Goal: Transaction & Acquisition: Purchase product/service

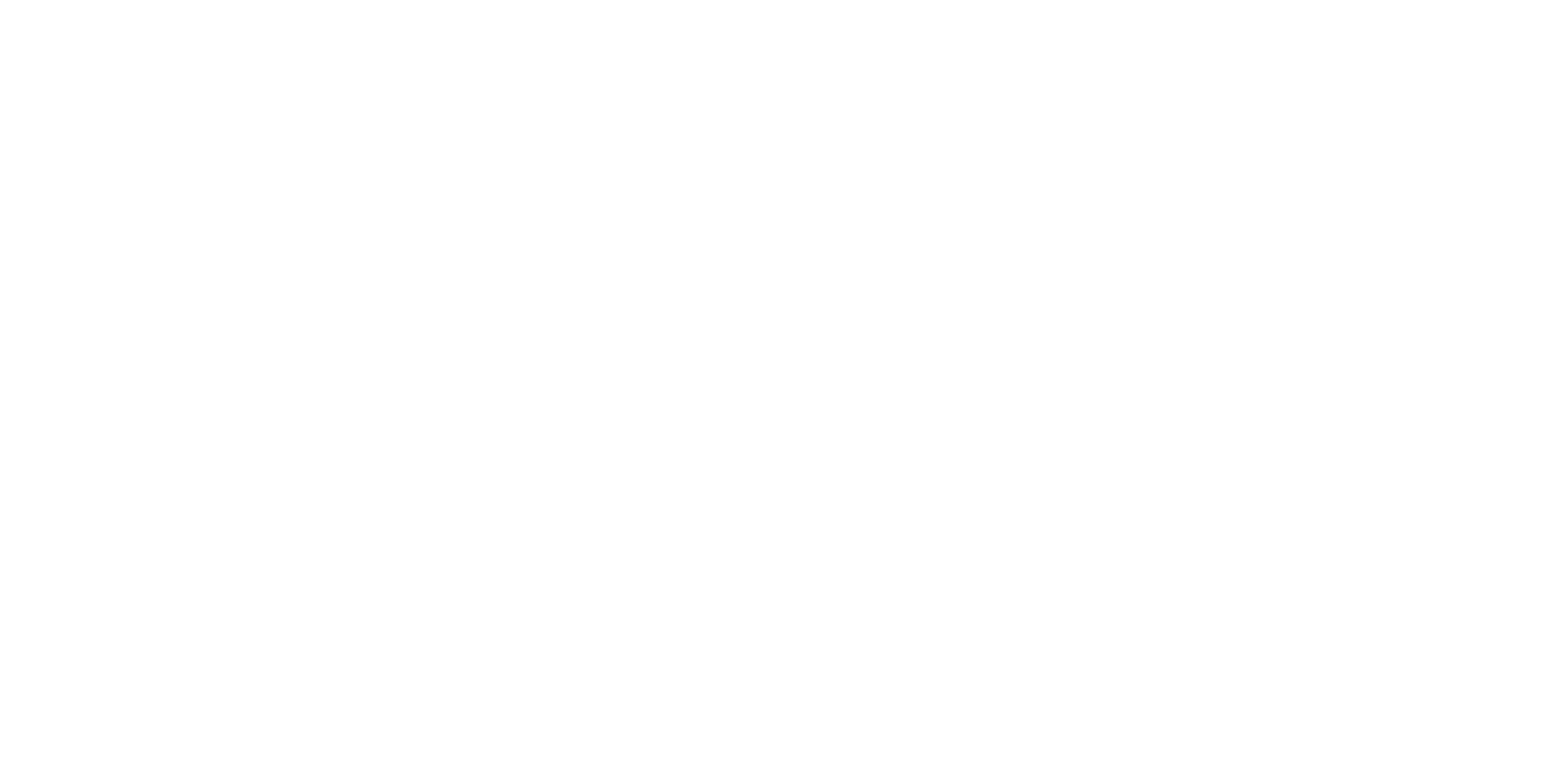
select select "MY"
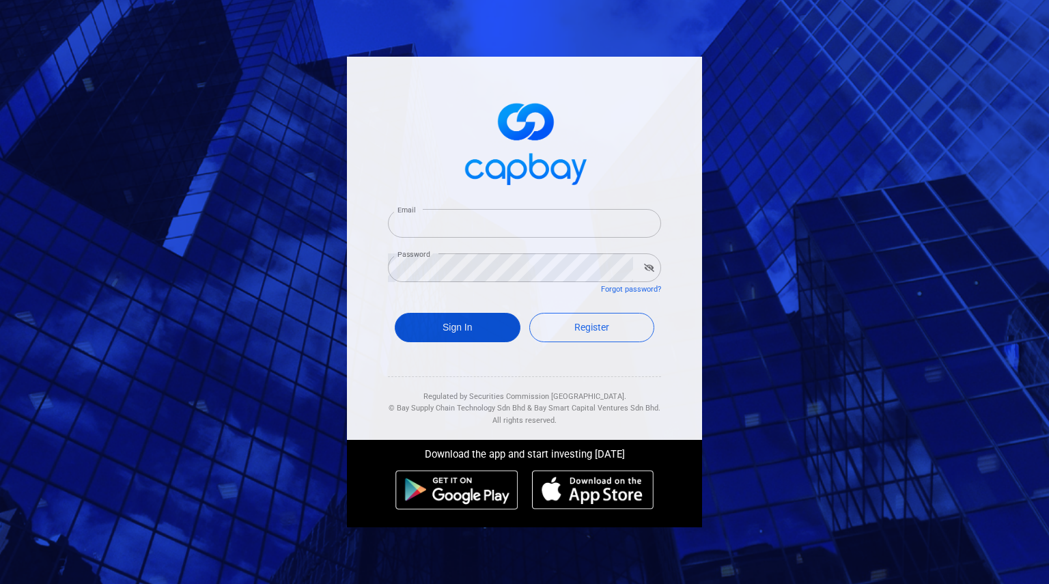
type input "brianlim_1218@hotmail.com"
click at [457, 320] on button "Sign In" at bounding box center [458, 327] width 126 height 29
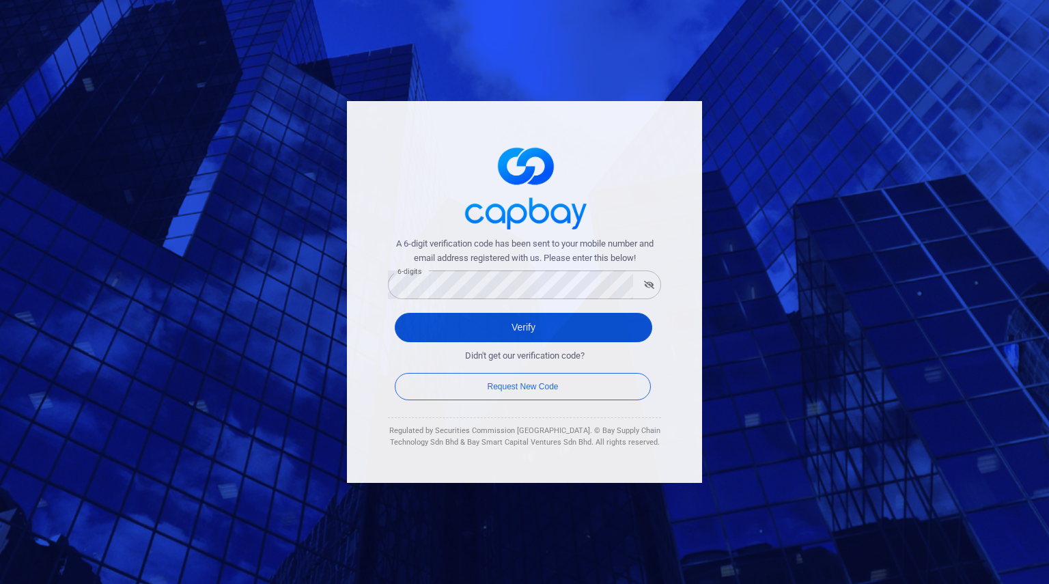
click at [428, 325] on button "Verify" at bounding box center [524, 327] width 258 height 29
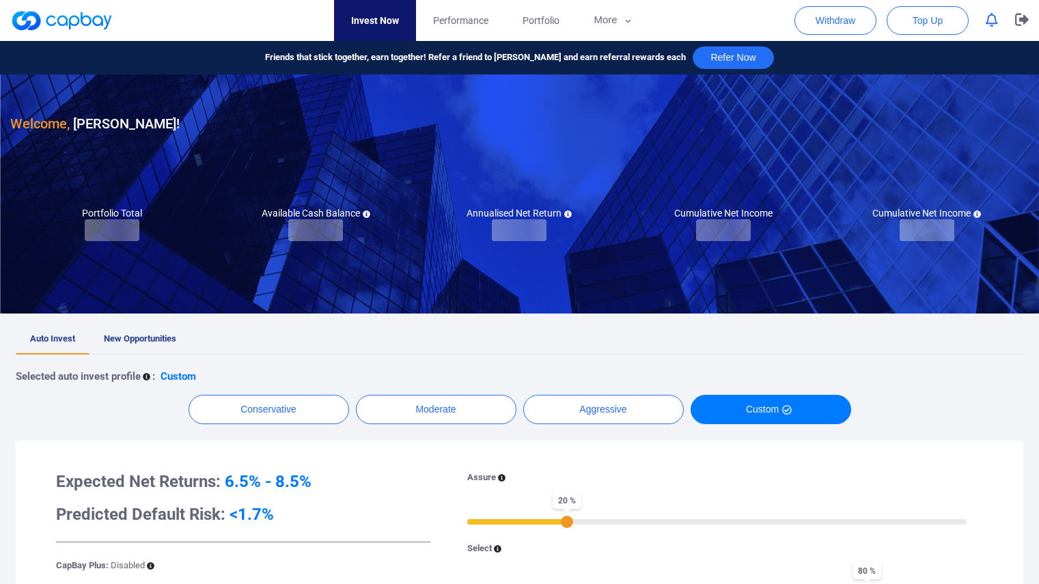
checkbox input "true"
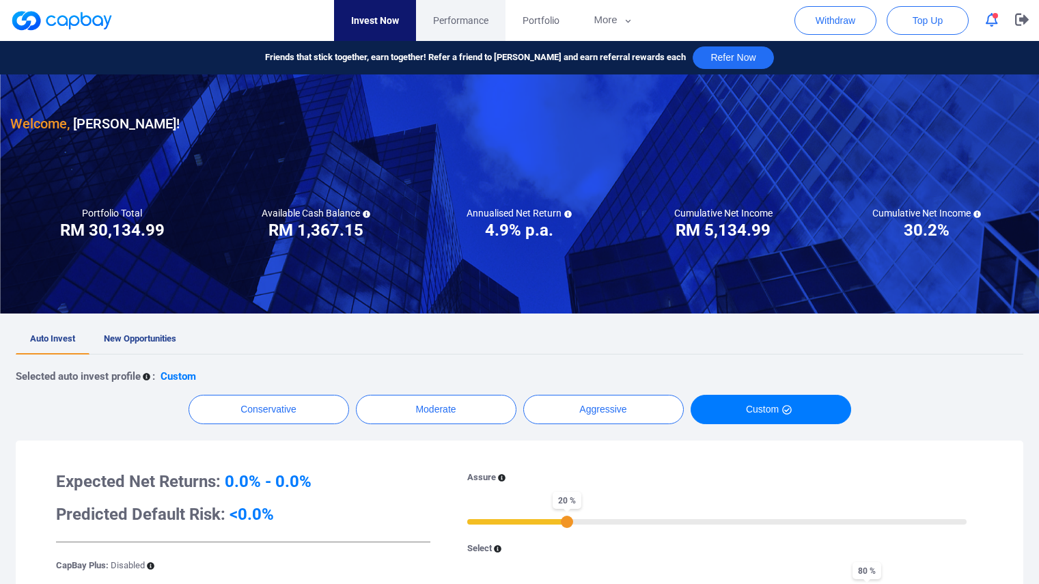
click at [471, 27] on span "Performance" at bounding box center [460, 20] width 55 height 15
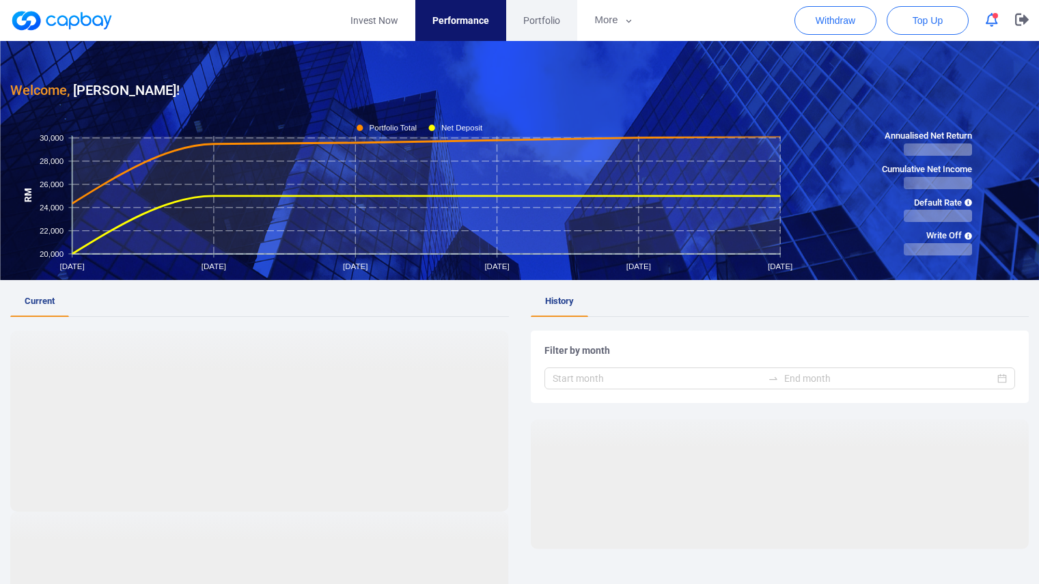
click at [548, 24] on span "Portfolio" at bounding box center [541, 20] width 37 height 15
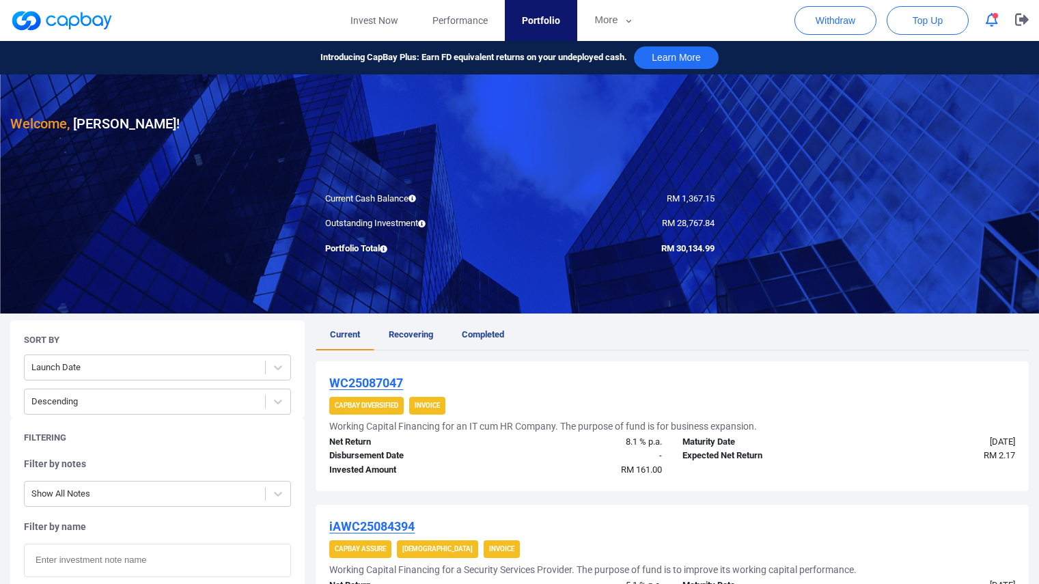
click at [990, 23] on icon "button" at bounding box center [992, 20] width 12 height 14
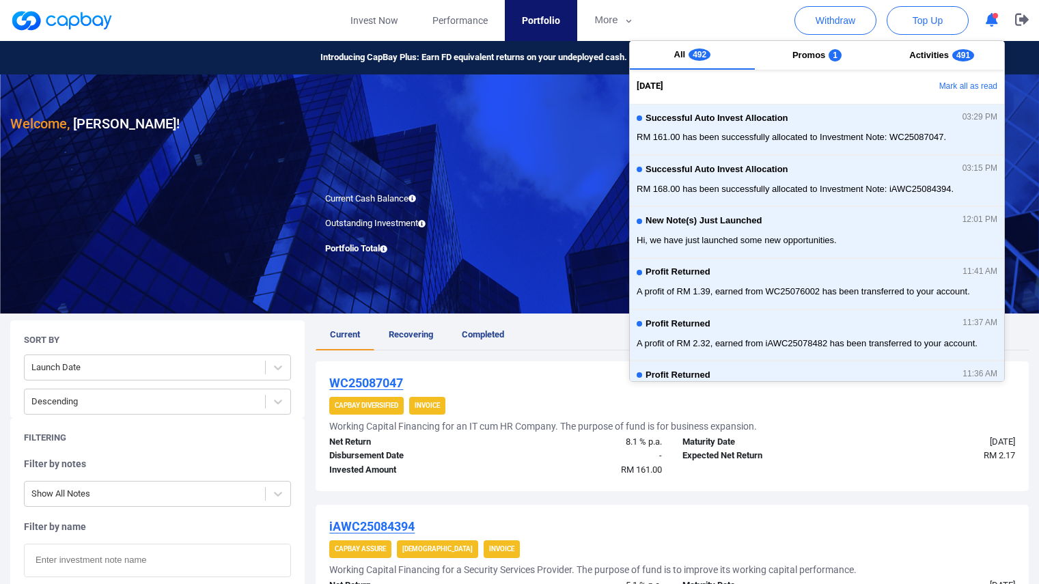
click at [777, 70] on div "All 492 Promos 1 Activities 491 21 Aug 2025 Mark all as read Successful Auto In…" at bounding box center [817, 211] width 376 height 342
click at [780, 61] on button "Promos 1" at bounding box center [817, 55] width 125 height 29
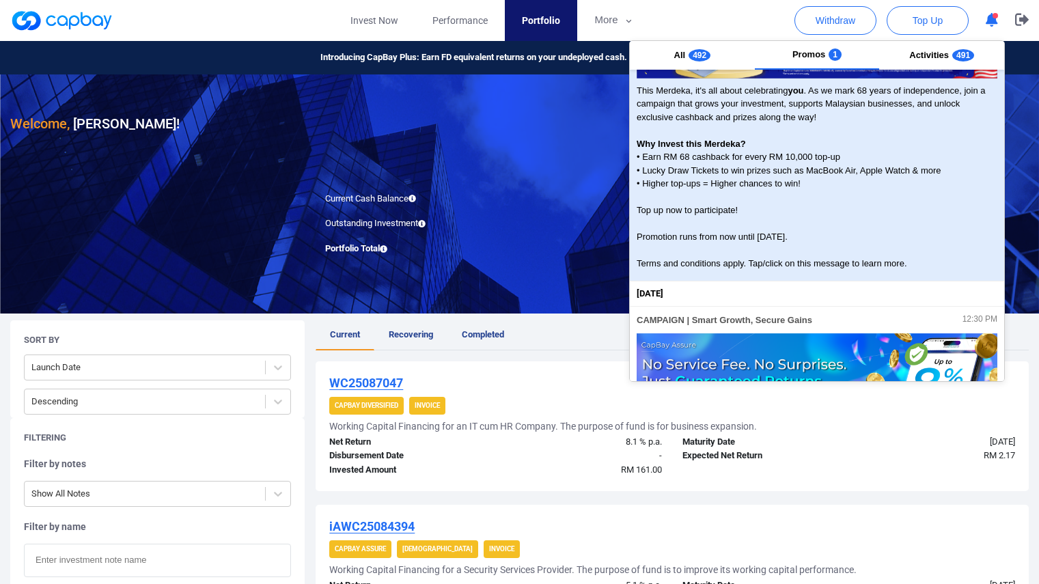
scroll to position [129, 0]
click at [785, 198] on span "This Merdeka, it's all about celebrating you . As we mark 68 years of independe…" at bounding box center [817, 176] width 361 height 186
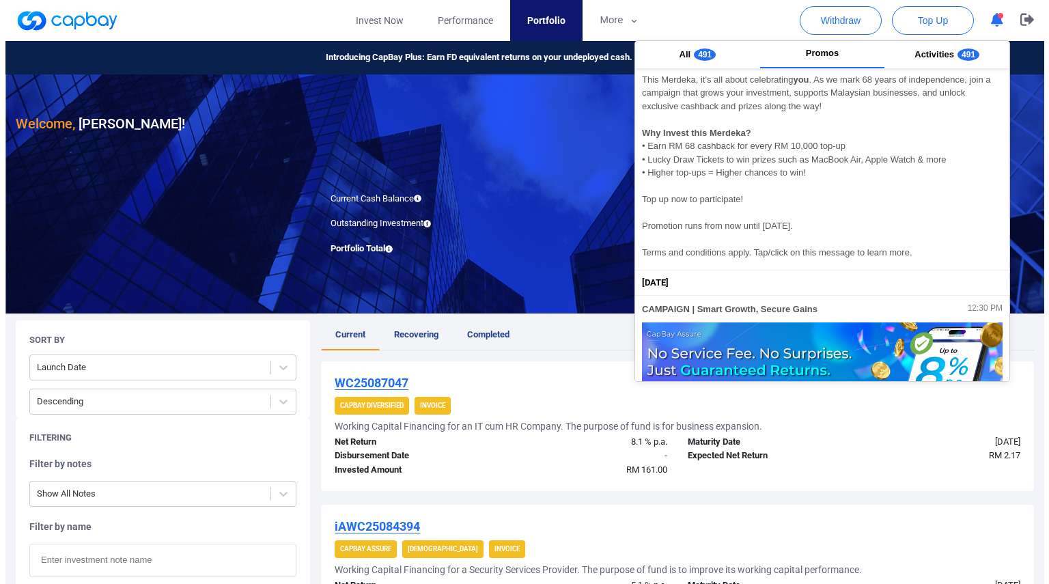
scroll to position [119, 0]
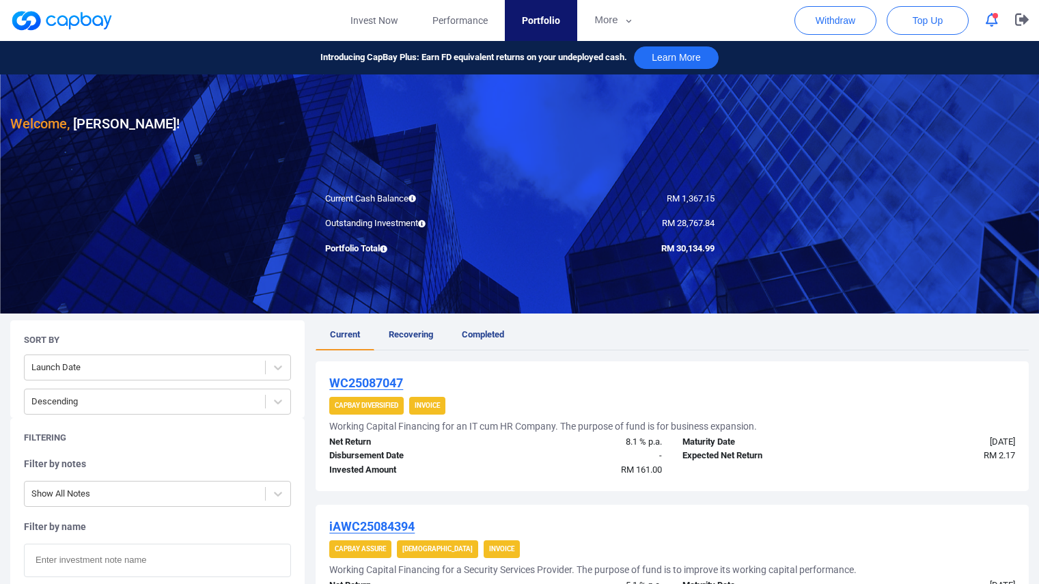
click at [919, 25] on span "Top Up" at bounding box center [928, 21] width 30 height 14
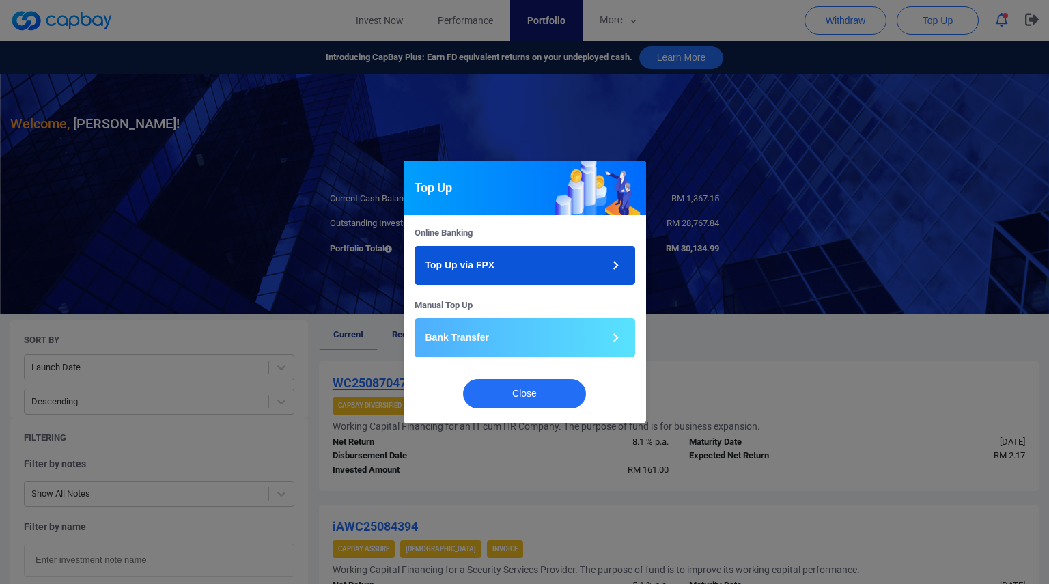
click at [541, 265] on button "Top Up via FPX" at bounding box center [525, 265] width 221 height 39
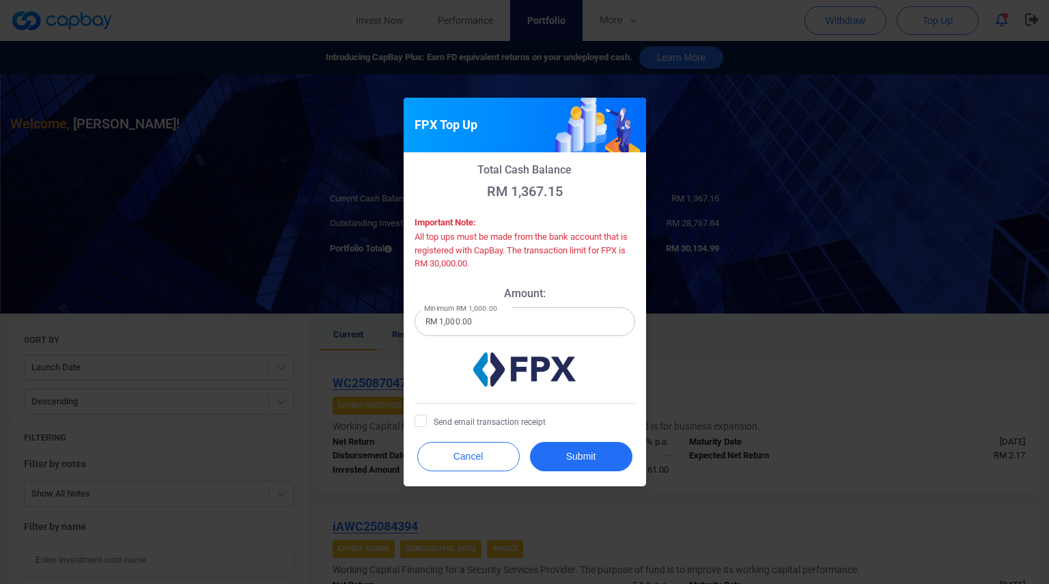
click at [548, 315] on input "RM 1,000.00" at bounding box center [525, 321] width 221 height 29
type input "RM 1"
type input "RM 10,000"
click at [433, 420] on span "Send email transaction receipt" at bounding box center [480, 422] width 131 height 14
click at [0, 0] on input "Send email transaction receipt" at bounding box center [0, 0] width 0 height 0
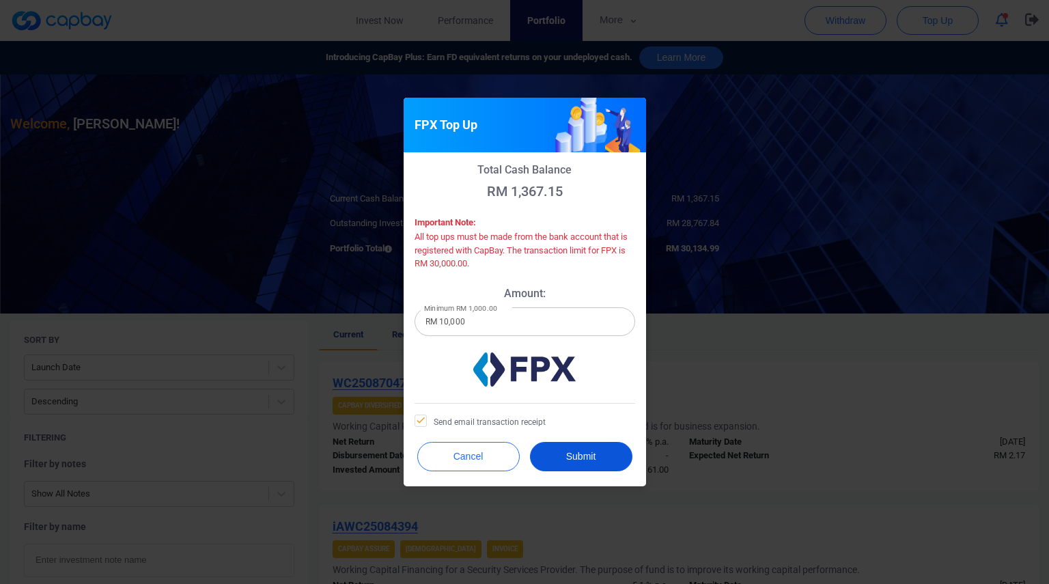
click at [587, 456] on button "Submit" at bounding box center [581, 456] width 102 height 29
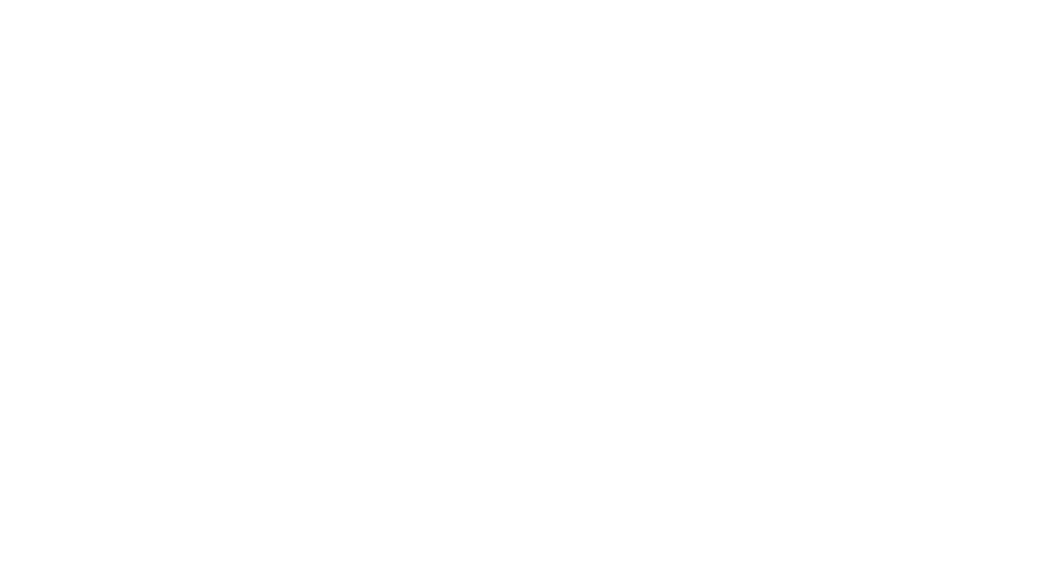
checkbox input "true"
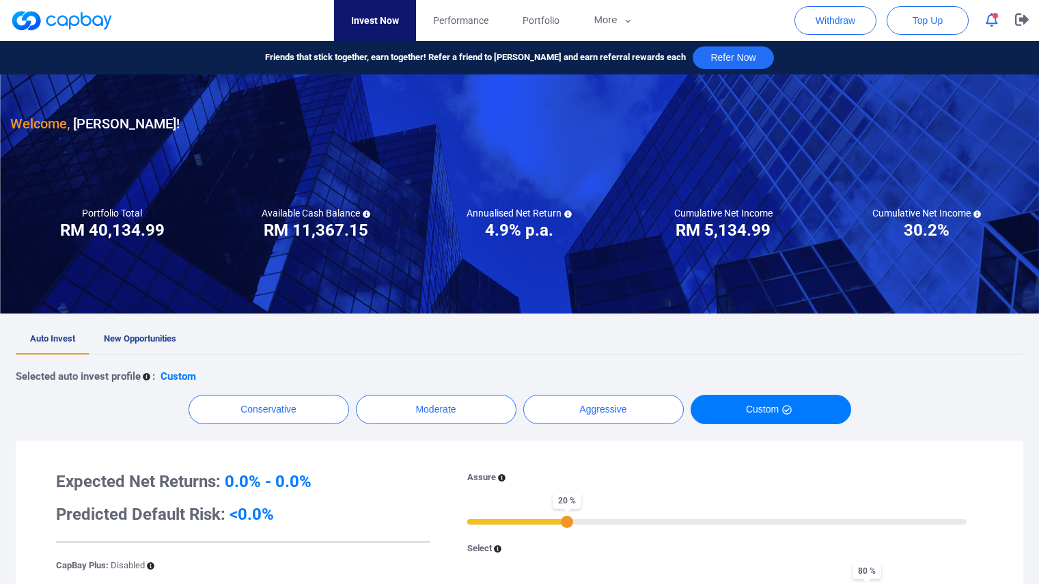
click at [993, 14] on span "button" at bounding box center [995, 15] width 5 height 5
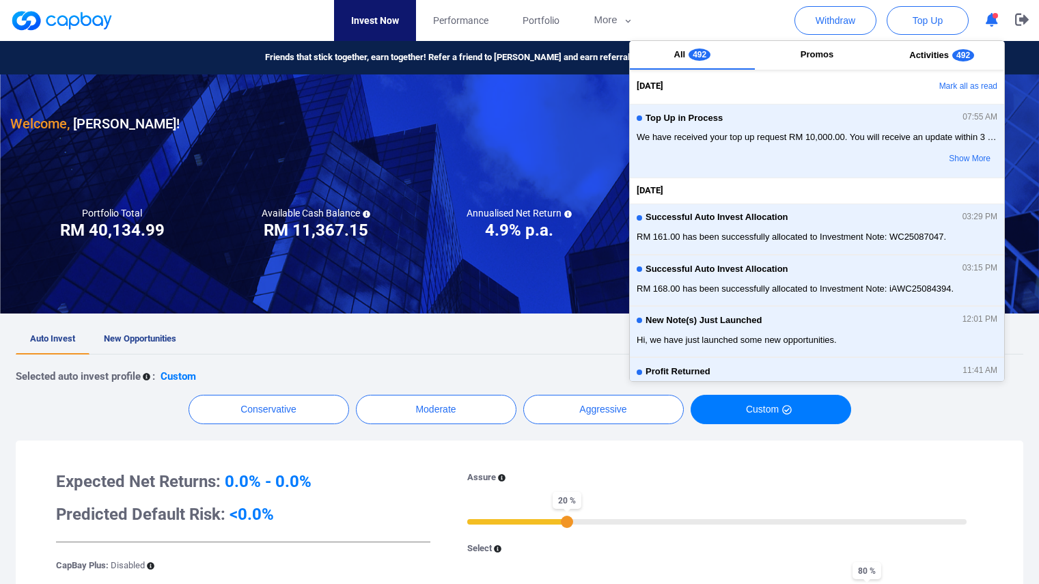
click at [993, 14] on span "button" at bounding box center [995, 15] width 5 height 5
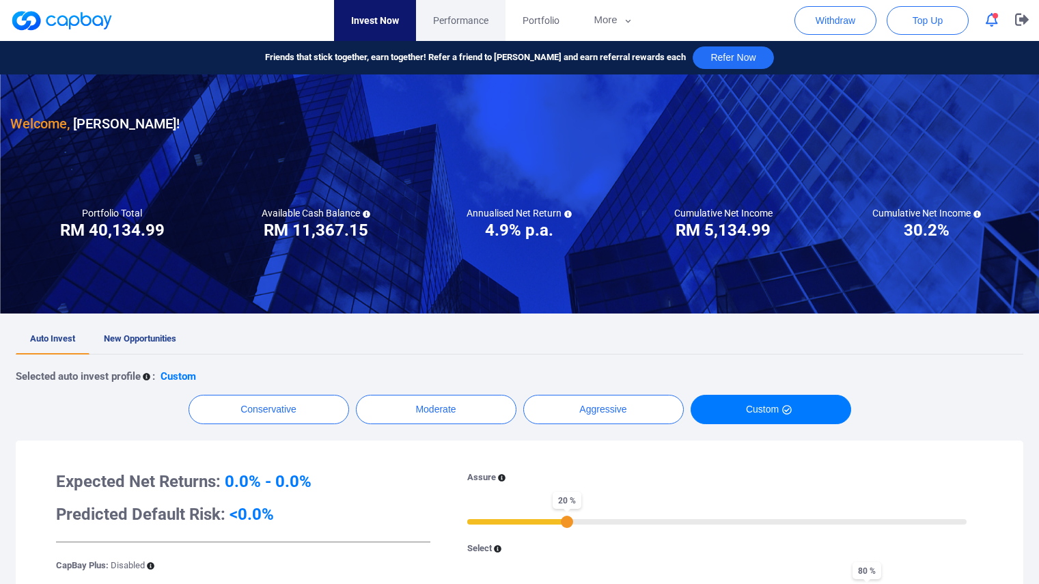
click at [481, 10] on link "Performance" at bounding box center [460, 20] width 89 height 41
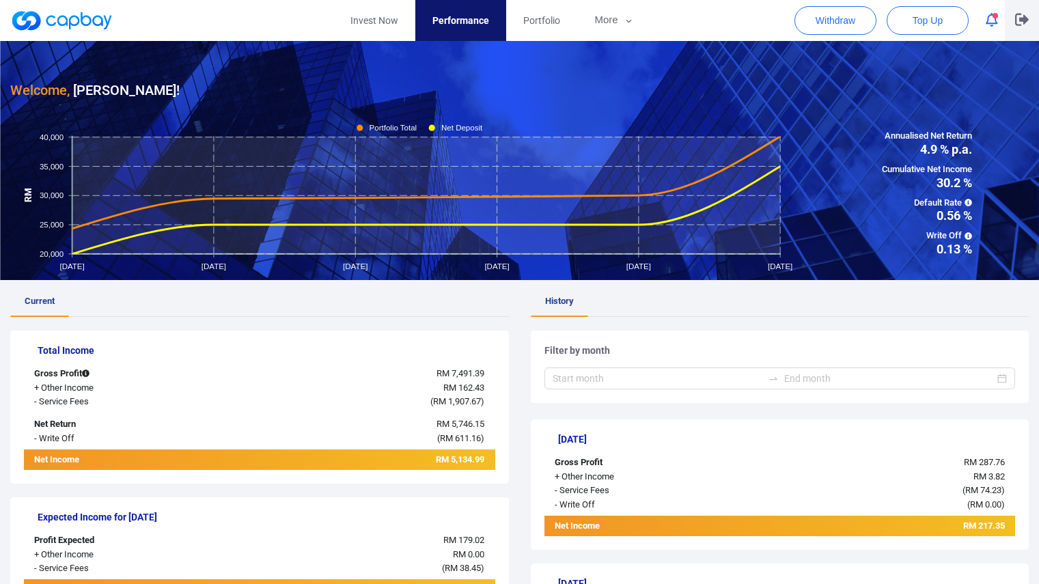
click at [1014, 24] on button "button" at bounding box center [1022, 20] width 34 height 41
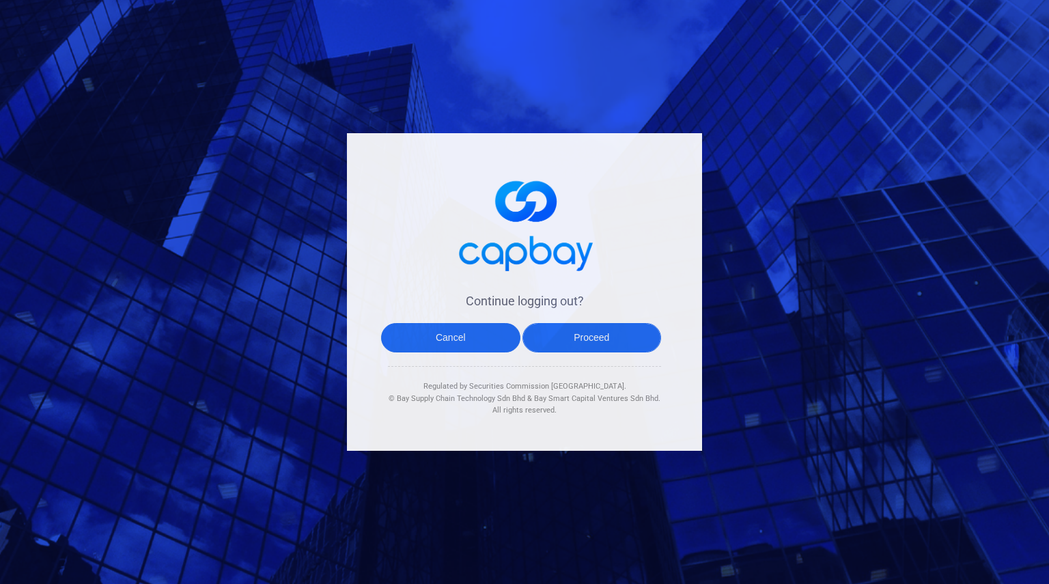
click at [584, 346] on button "Proceed" at bounding box center [592, 337] width 139 height 29
